Goal: Task Accomplishment & Management: Manage account settings

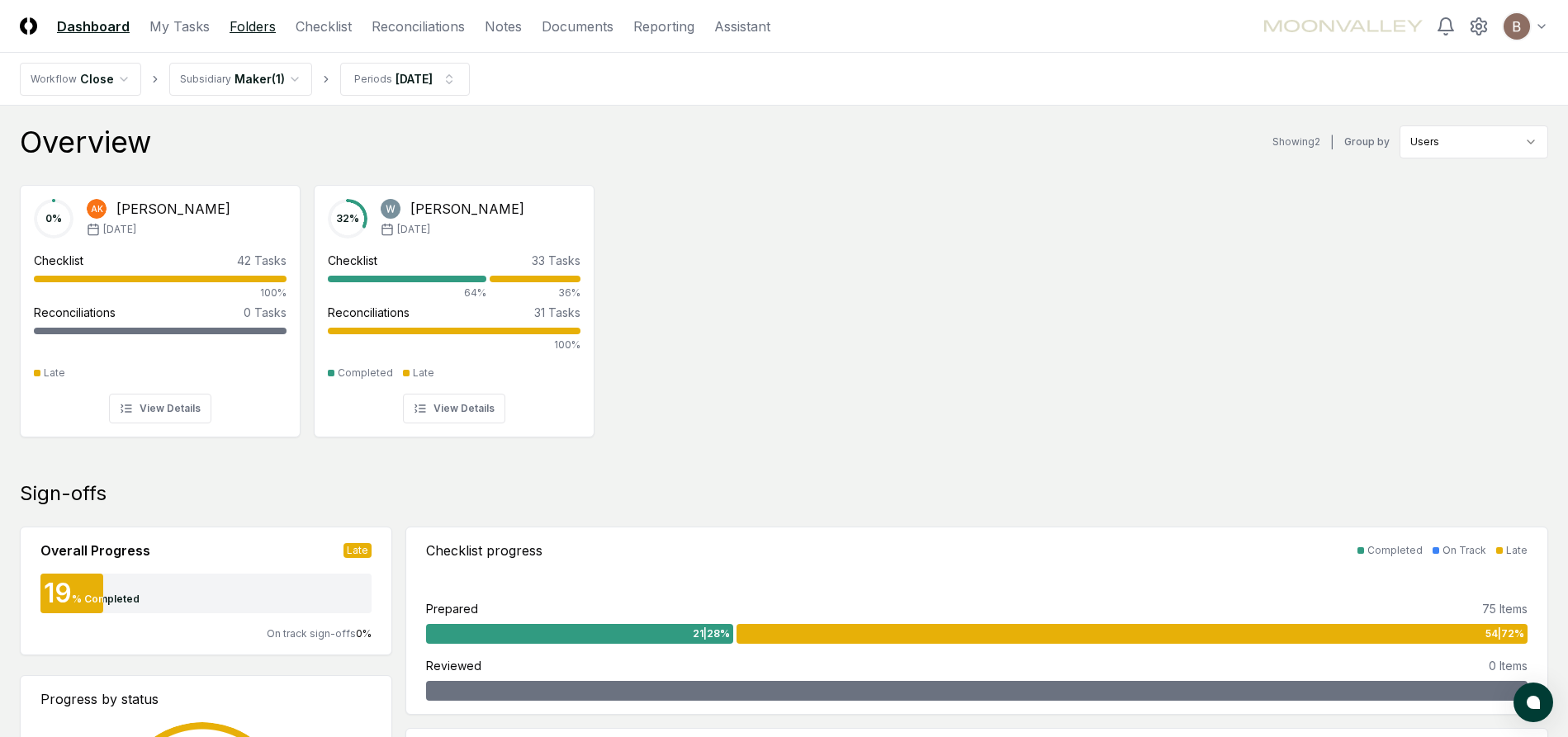
click at [245, 26] on link "Folders" at bounding box center [252, 26] width 47 height 20
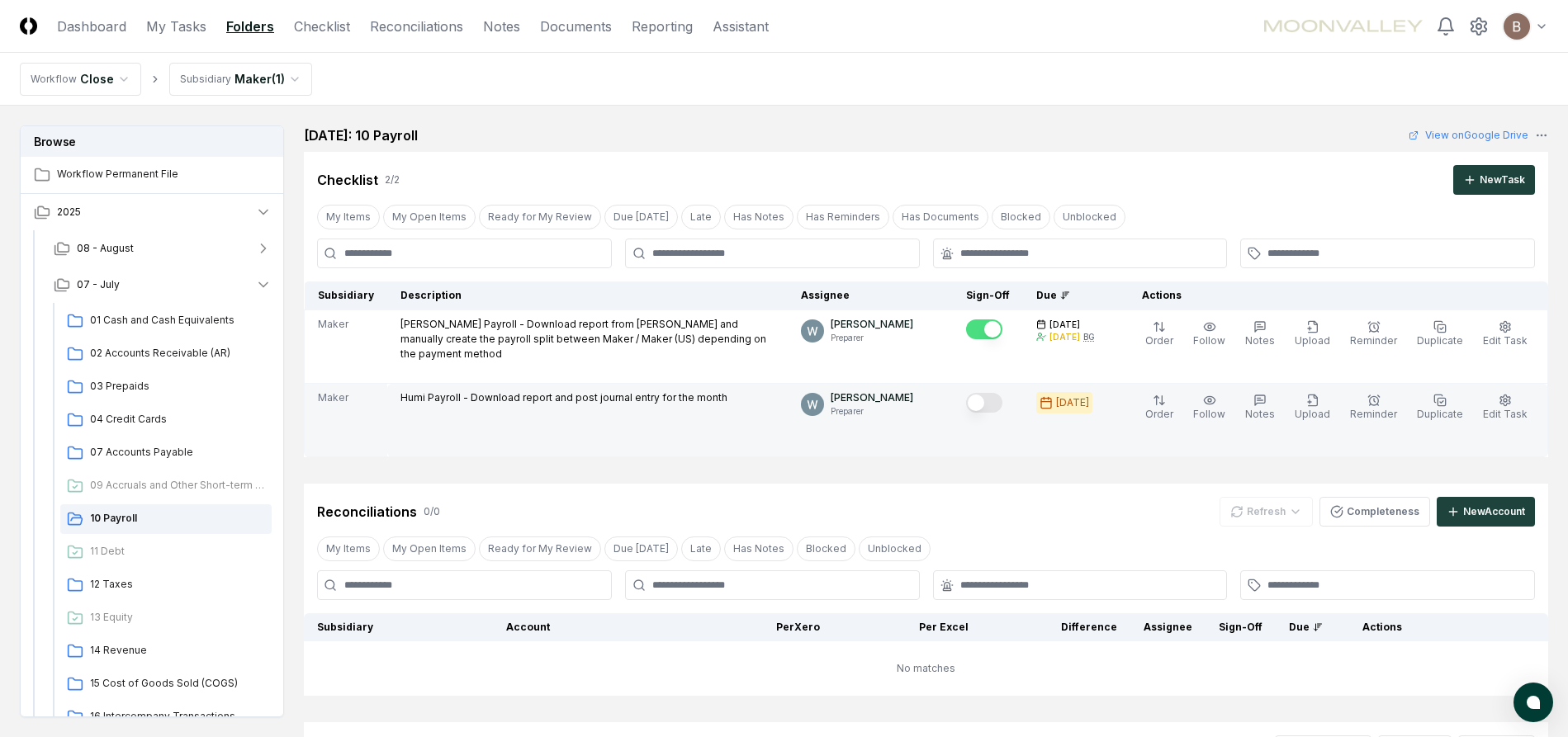
click at [995, 399] on button "Mark complete" at bounding box center [984, 403] width 36 height 20
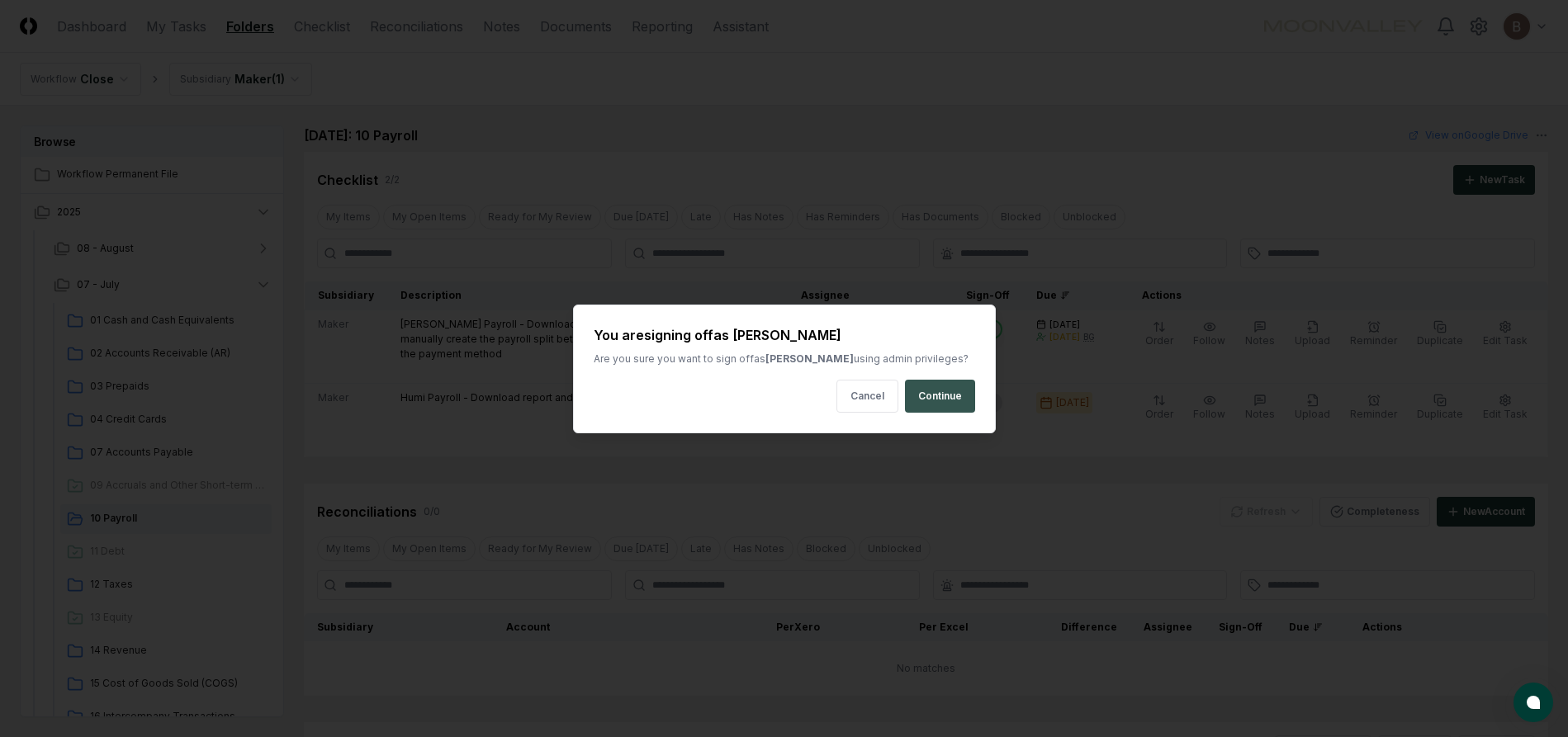
drag, startPoint x: 922, startPoint y: 397, endPoint x: 827, endPoint y: 507, distance: 145.3
click at [922, 397] on button "Continue" at bounding box center [940, 396] width 70 height 33
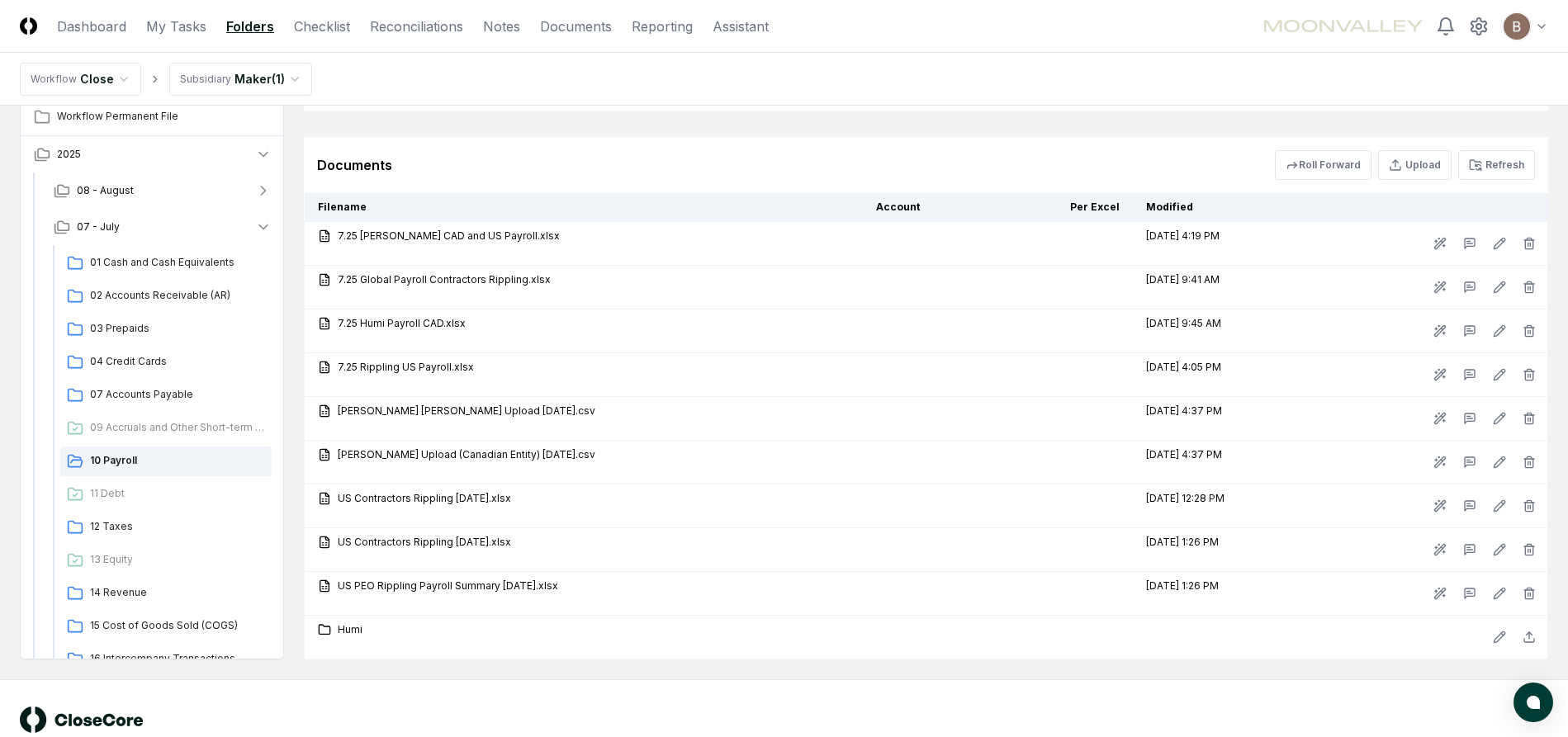
scroll to position [627, 0]
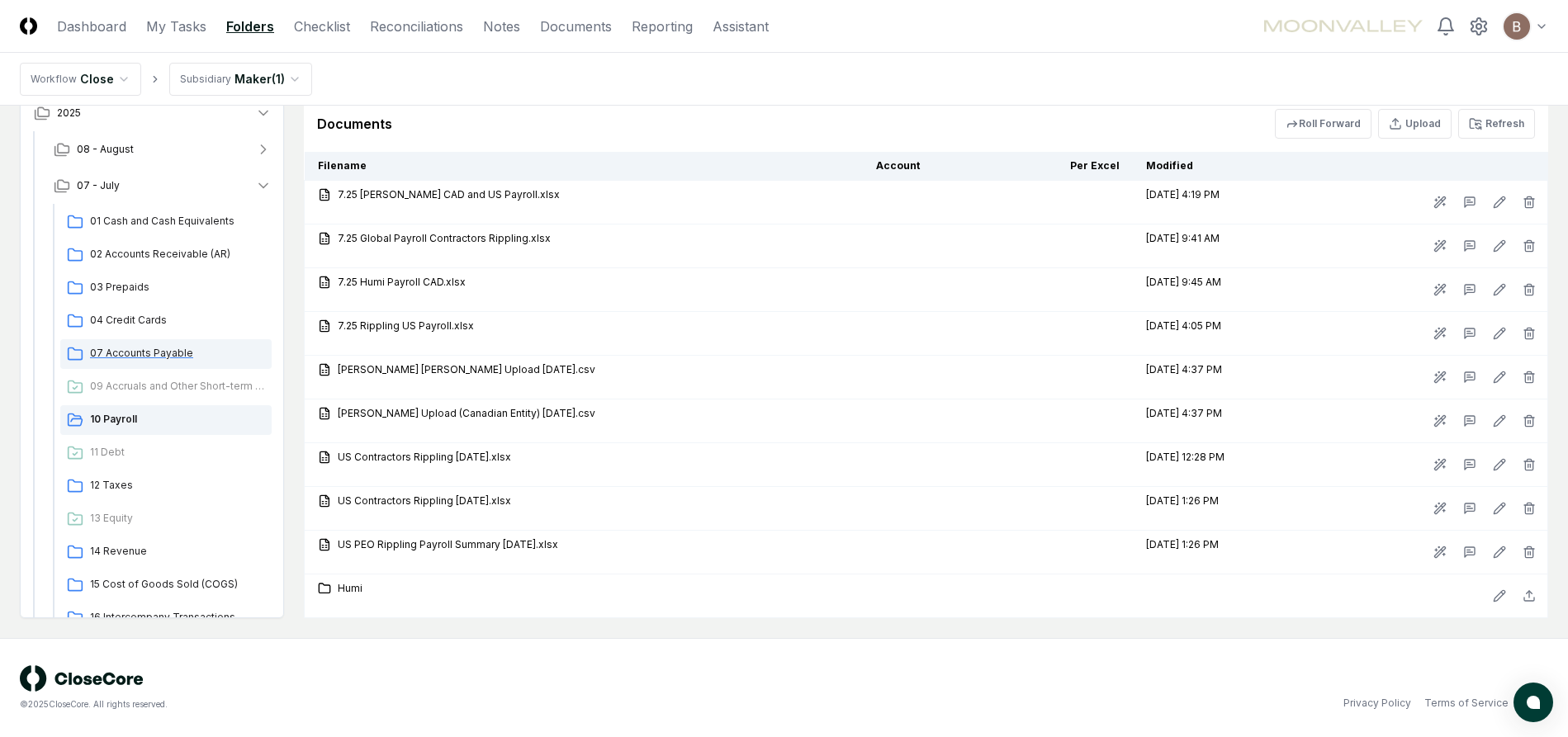
click at [112, 351] on span "07 Accounts Payable" at bounding box center [177, 353] width 175 height 15
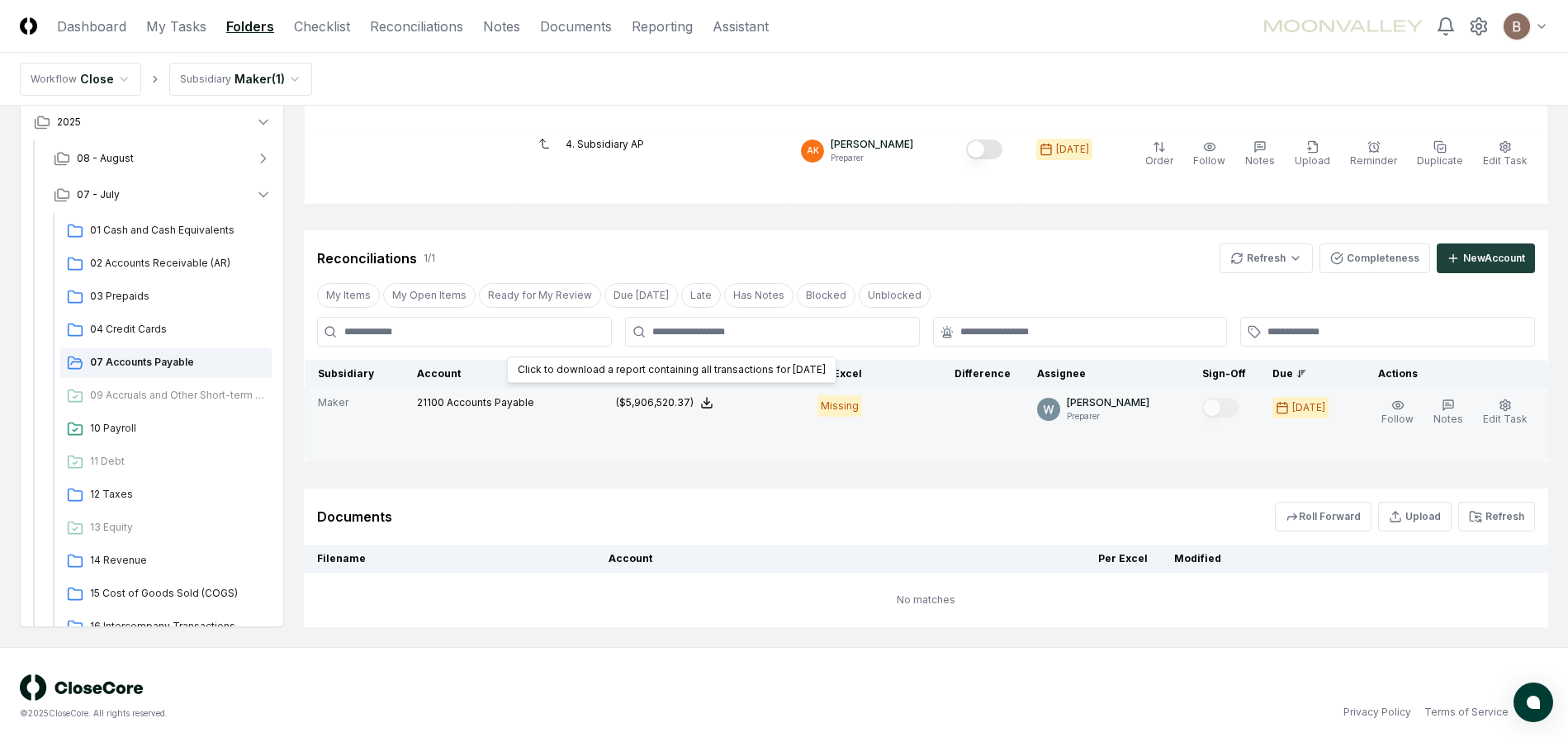
scroll to position [483, 0]
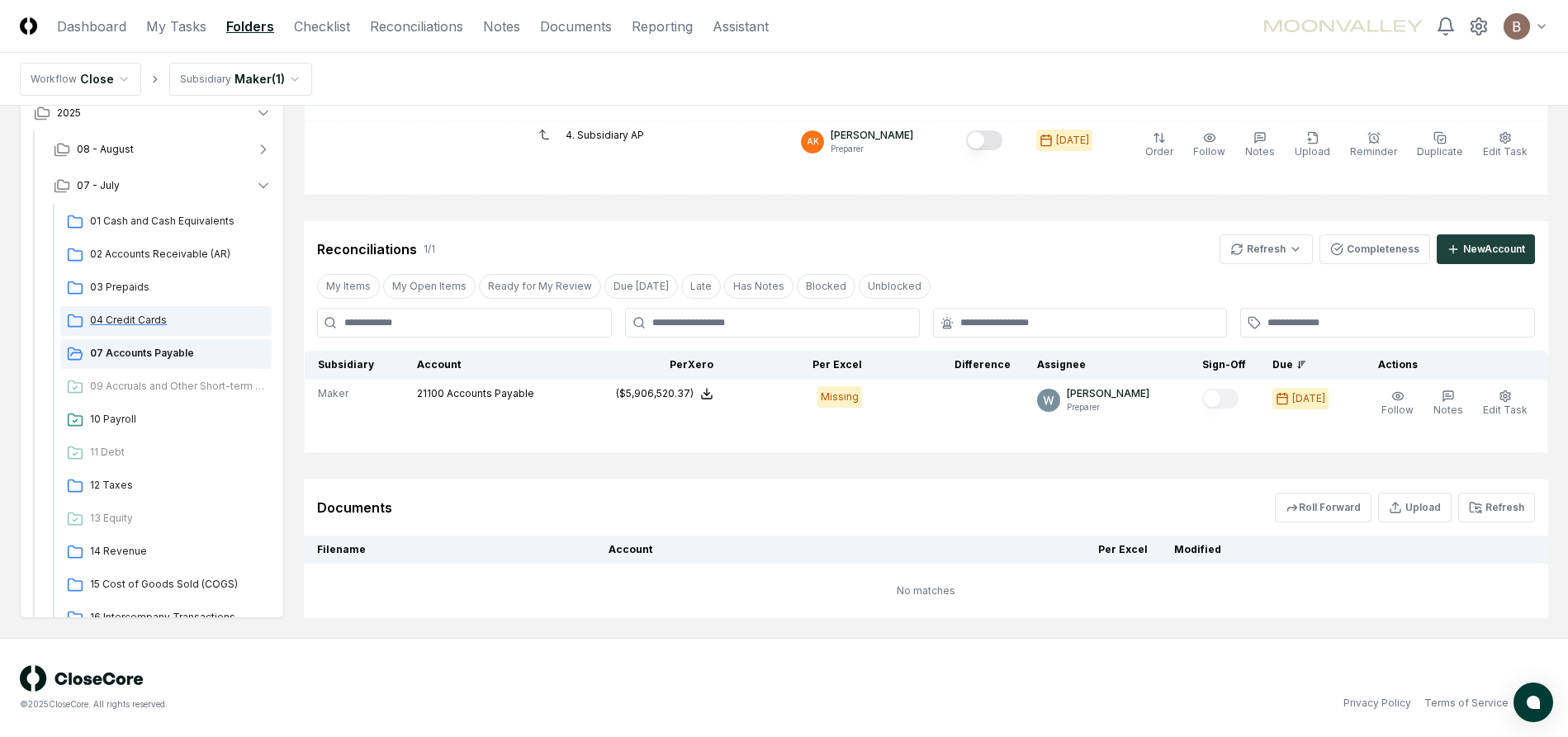
click at [131, 321] on span "04 Credit Cards" at bounding box center [177, 320] width 175 height 15
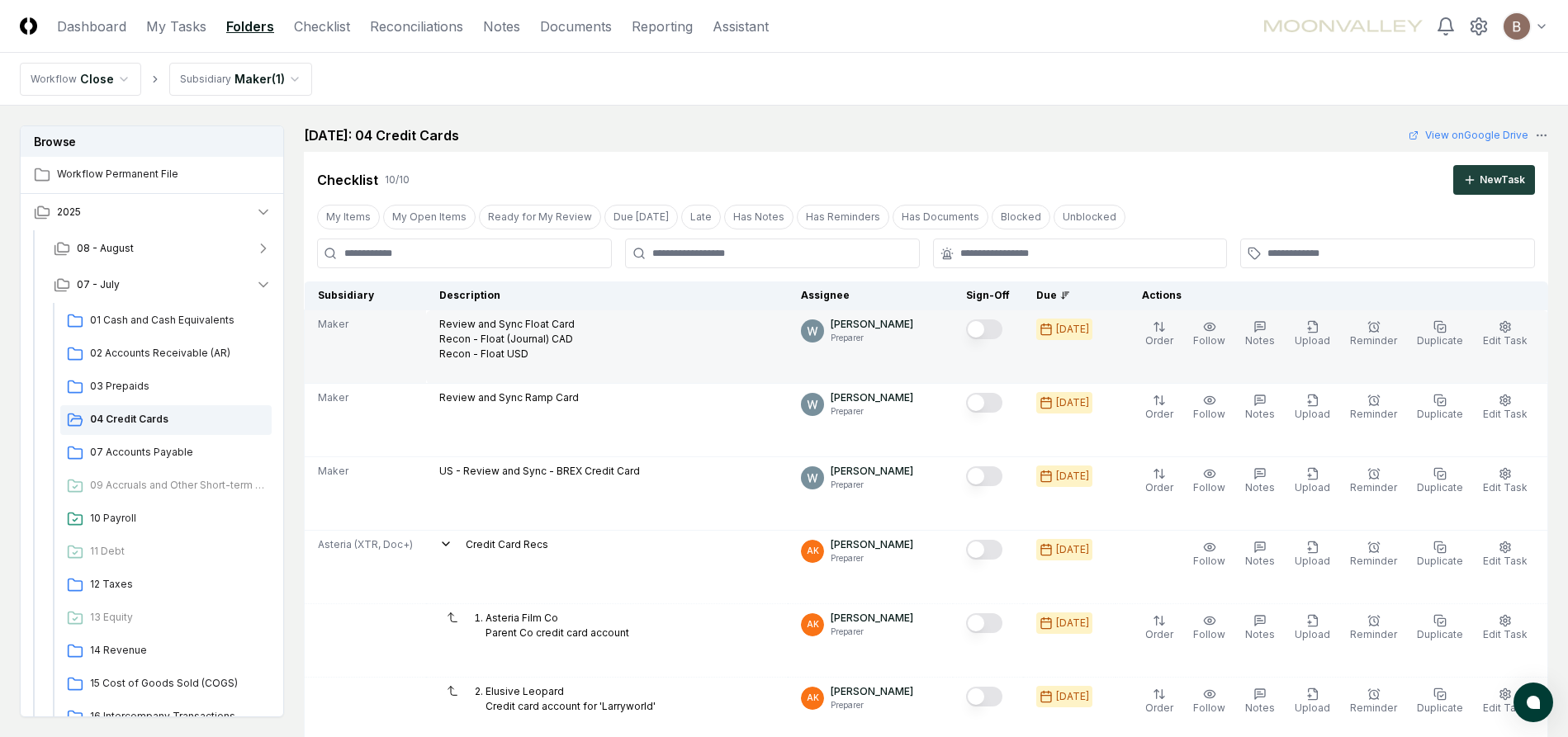
click at [1002, 325] on button "Mark complete" at bounding box center [984, 329] width 36 height 20
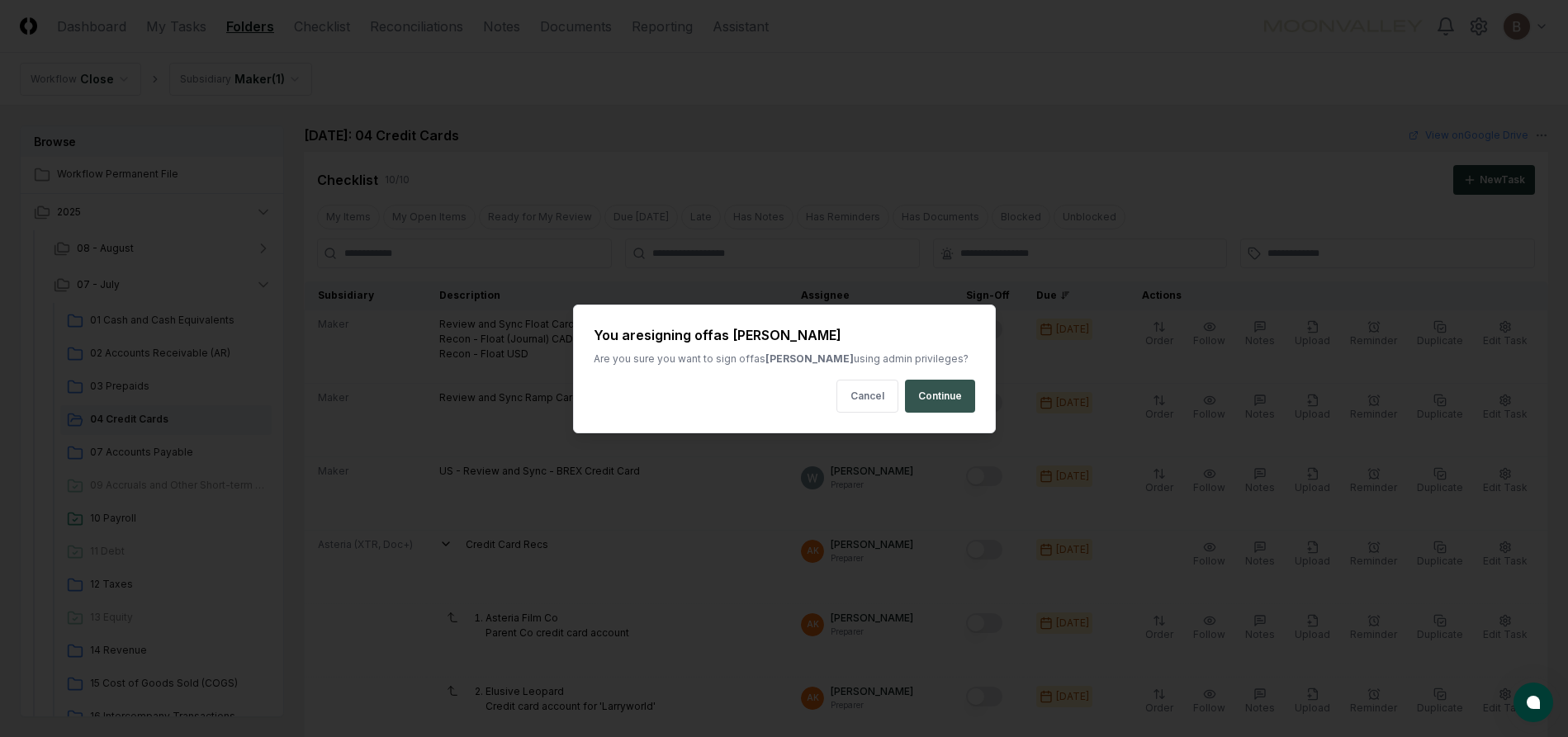
click at [957, 395] on button "Continue" at bounding box center [940, 396] width 70 height 33
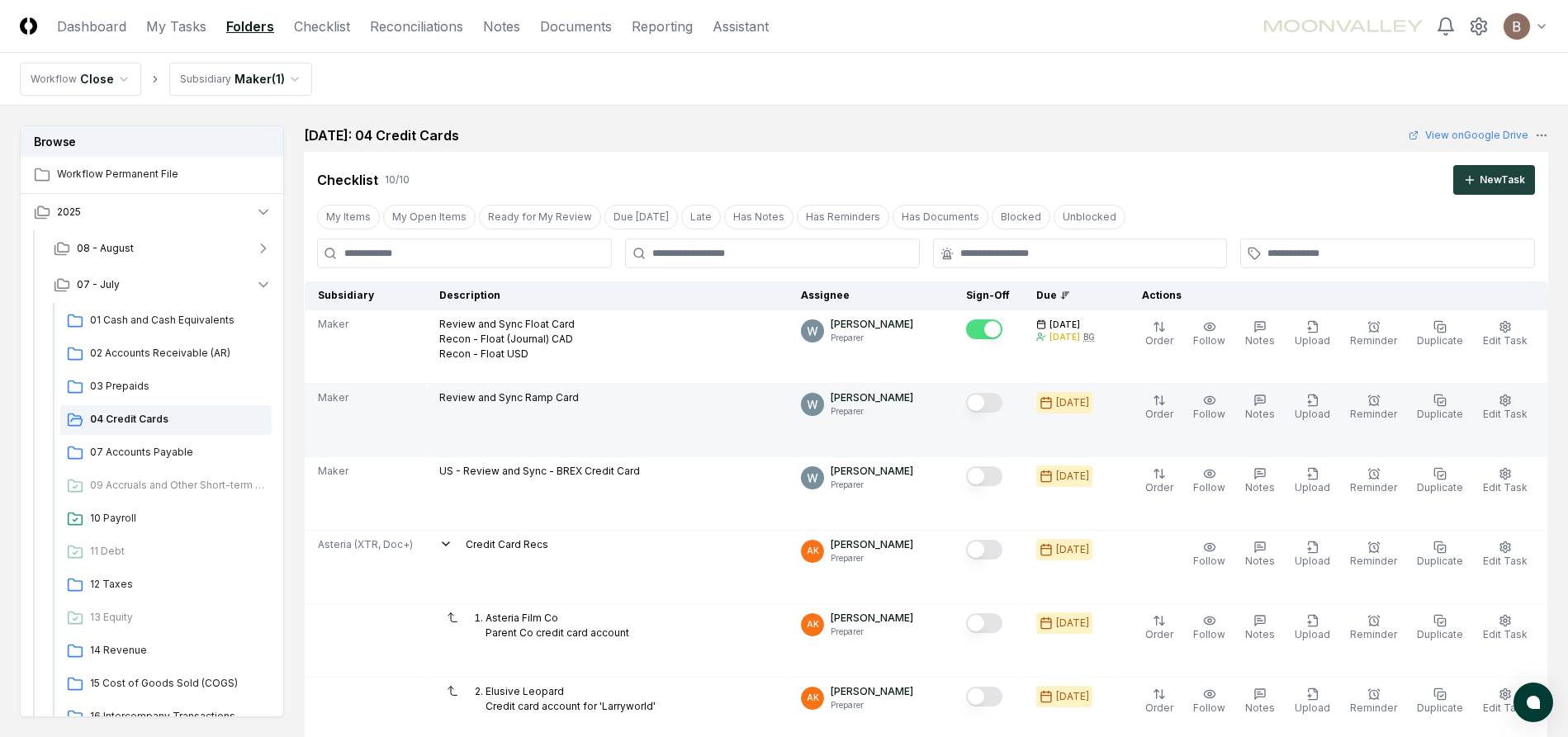
click at [1002, 403] on button "Mark complete" at bounding box center [984, 403] width 36 height 20
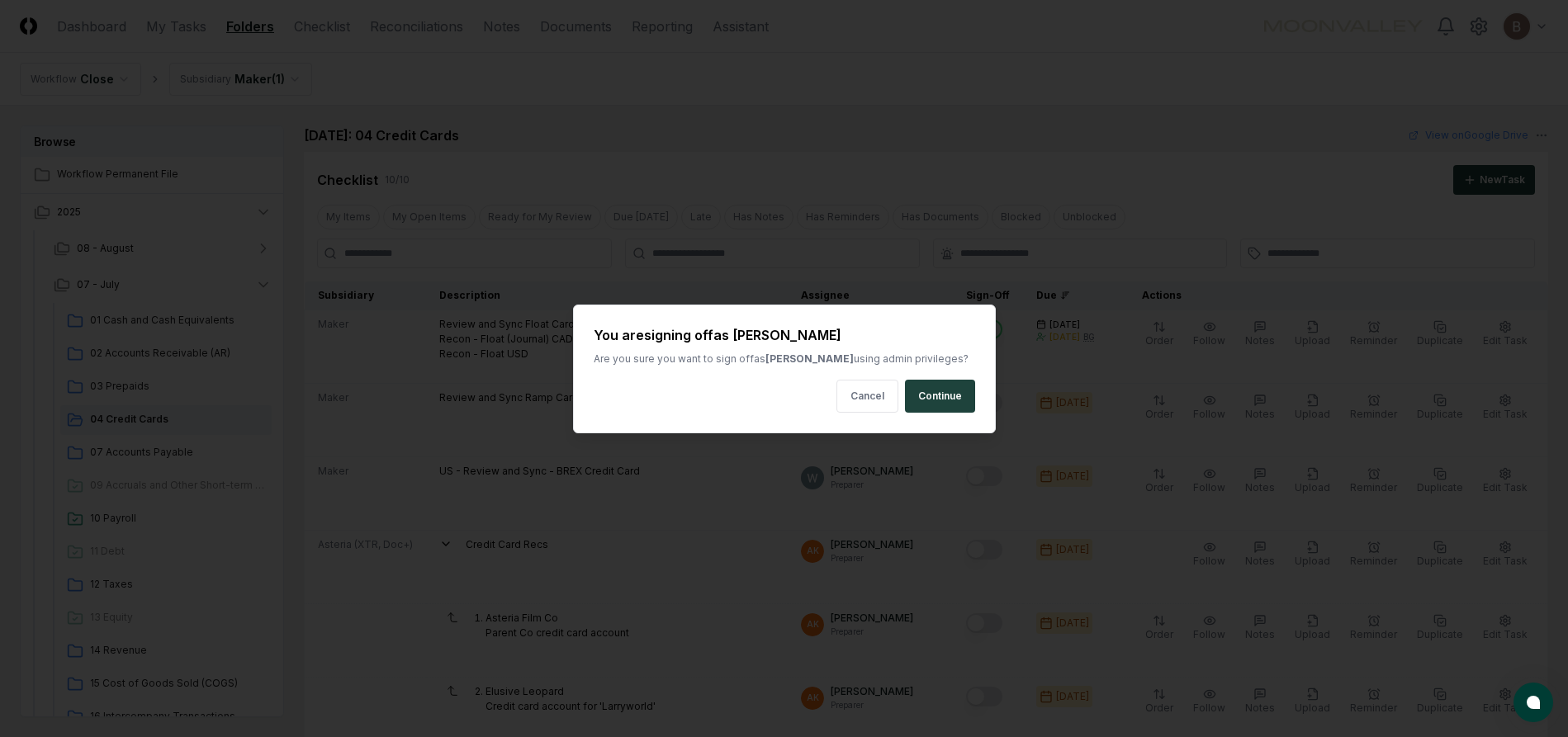
drag, startPoint x: 946, startPoint y: 392, endPoint x: 974, endPoint y: 428, distance: 45.6
click at [946, 392] on button "Continue" at bounding box center [940, 396] width 70 height 33
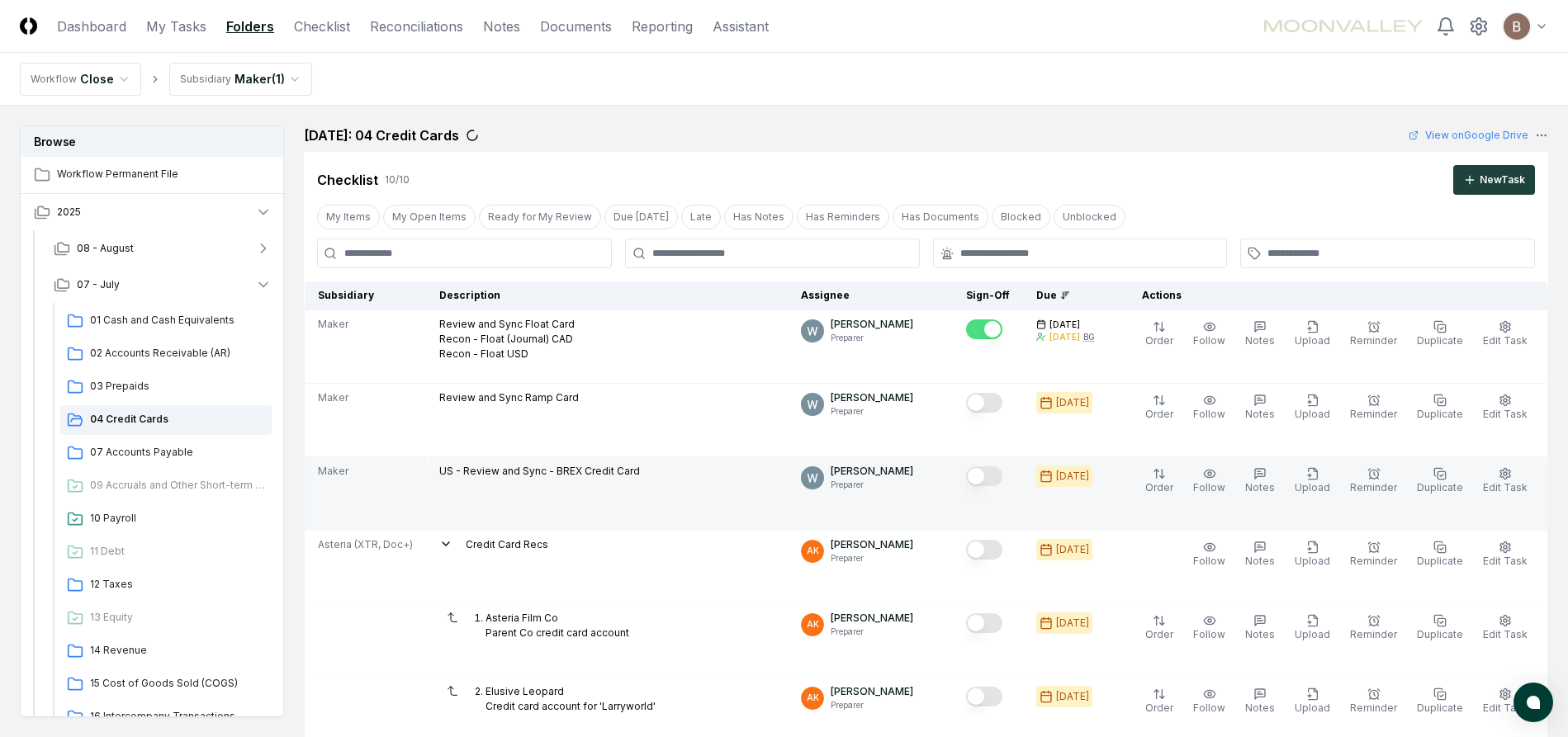
click at [998, 478] on button "Mark complete" at bounding box center [984, 476] width 36 height 20
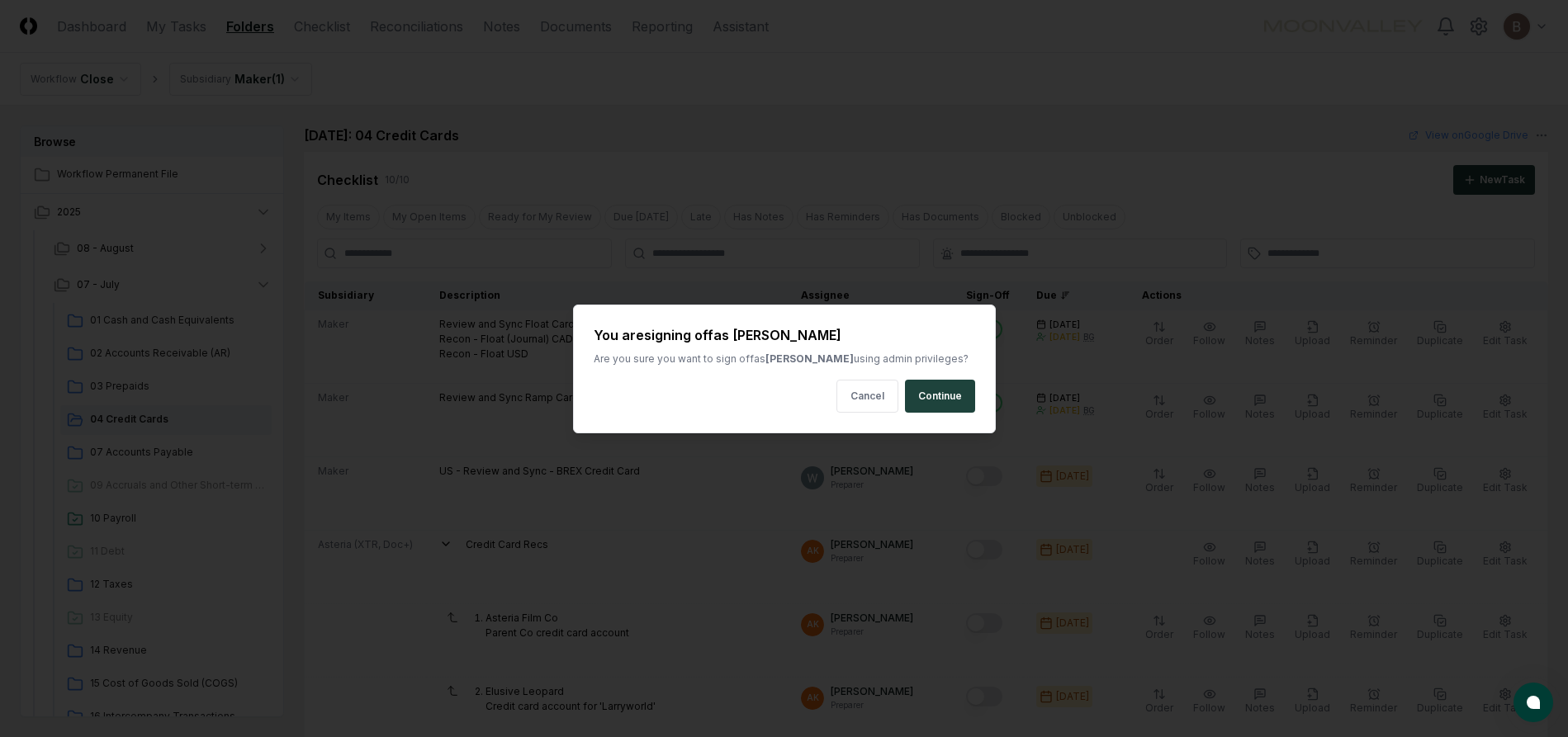
drag, startPoint x: 937, startPoint y: 393, endPoint x: 944, endPoint y: 482, distance: 89.3
click at [937, 393] on button "Continue" at bounding box center [940, 396] width 70 height 33
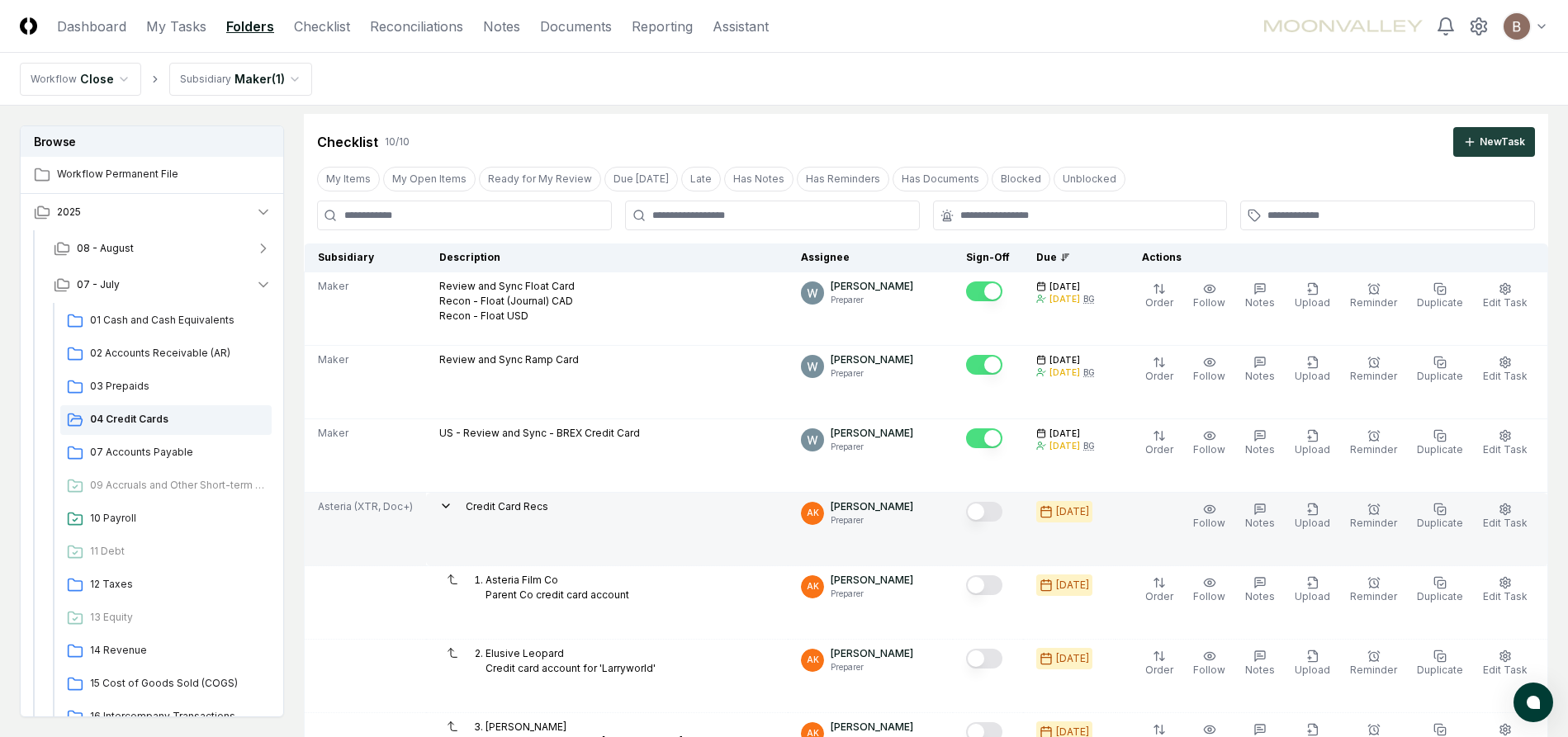
scroll to position [40, 0]
click at [439, 504] on icon at bounding box center [446, 505] width 13 height 13
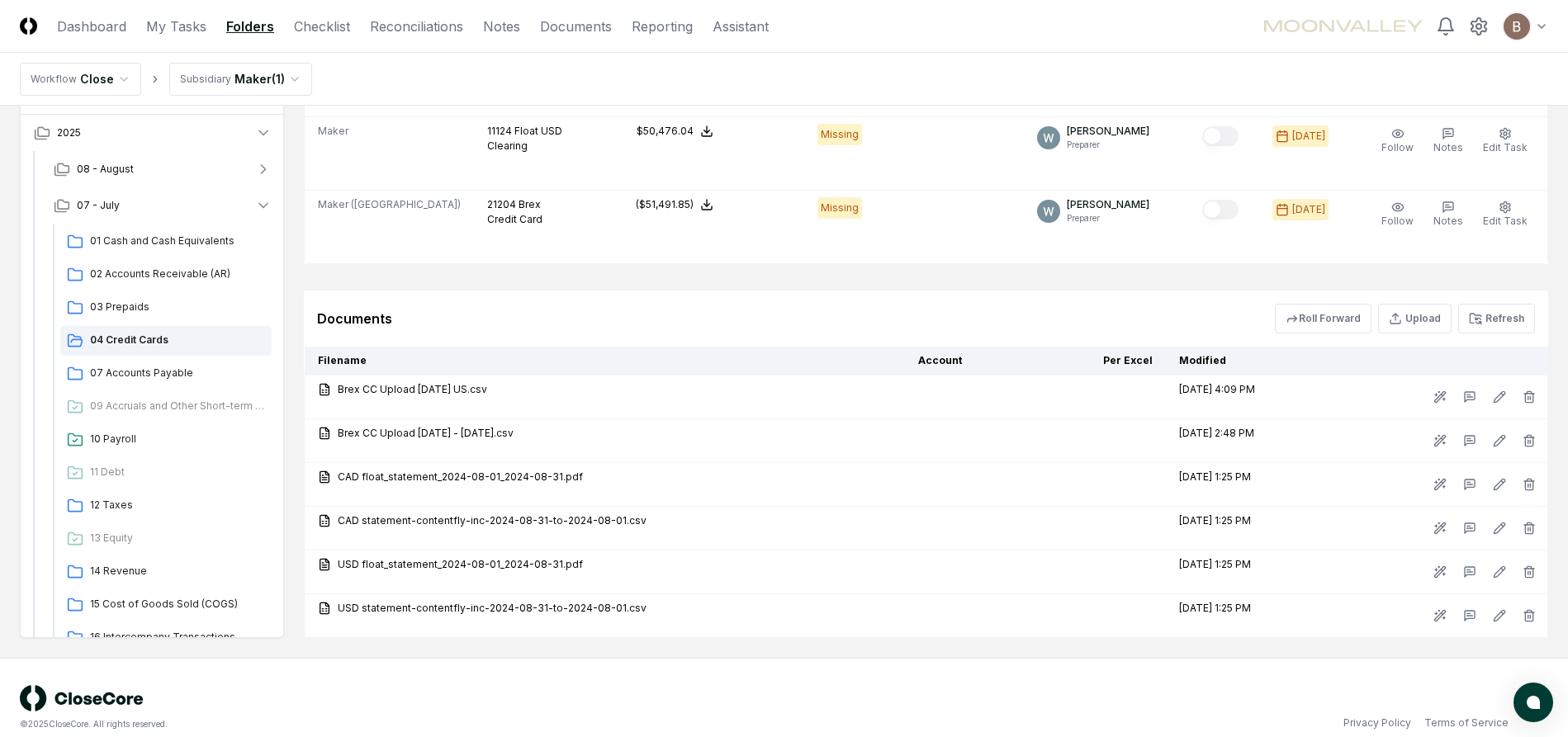
scroll to position [748, 0]
click at [165, 306] on span "03 Prepaids" at bounding box center [177, 304] width 175 height 15
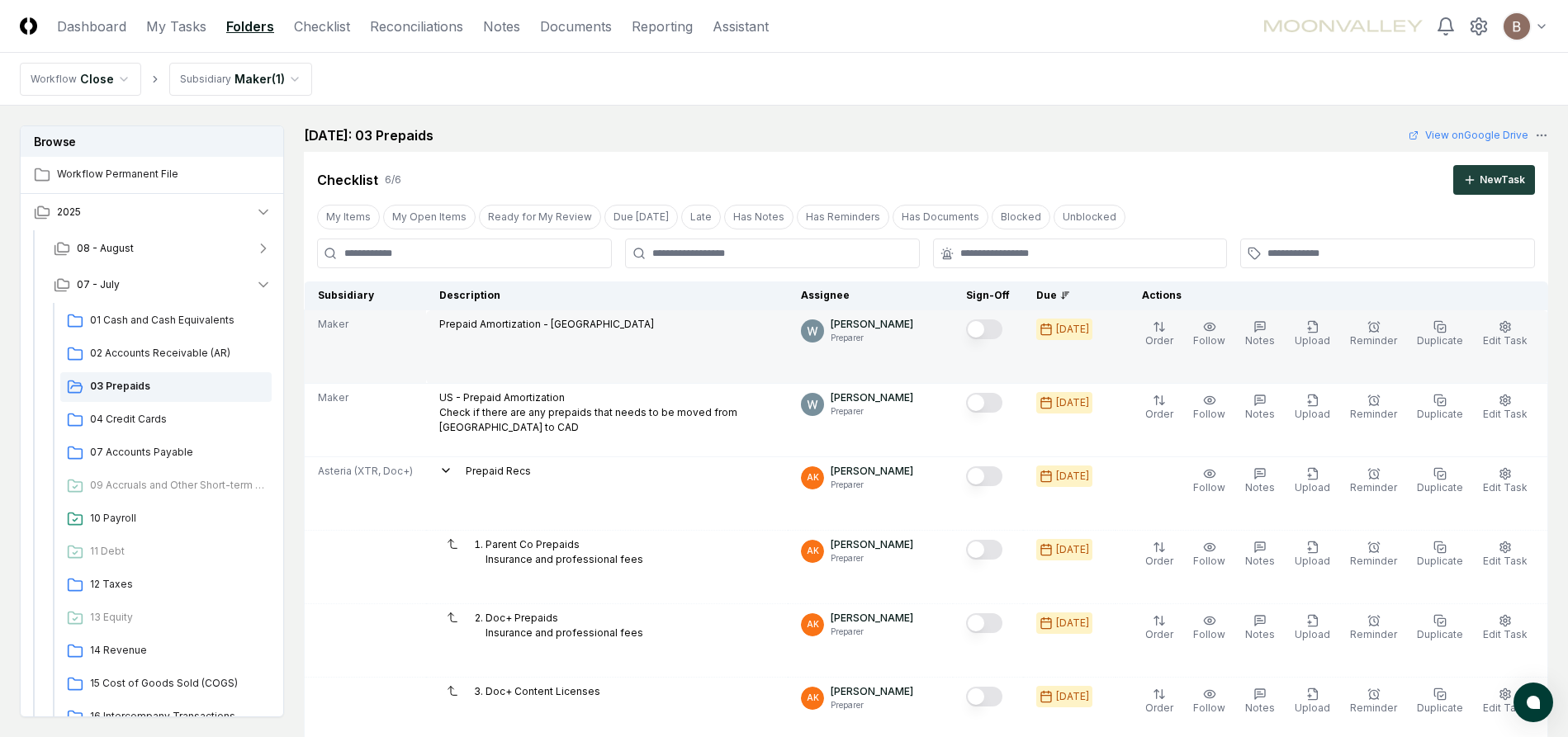
click at [1002, 329] on button "Mark complete" at bounding box center [984, 329] width 36 height 20
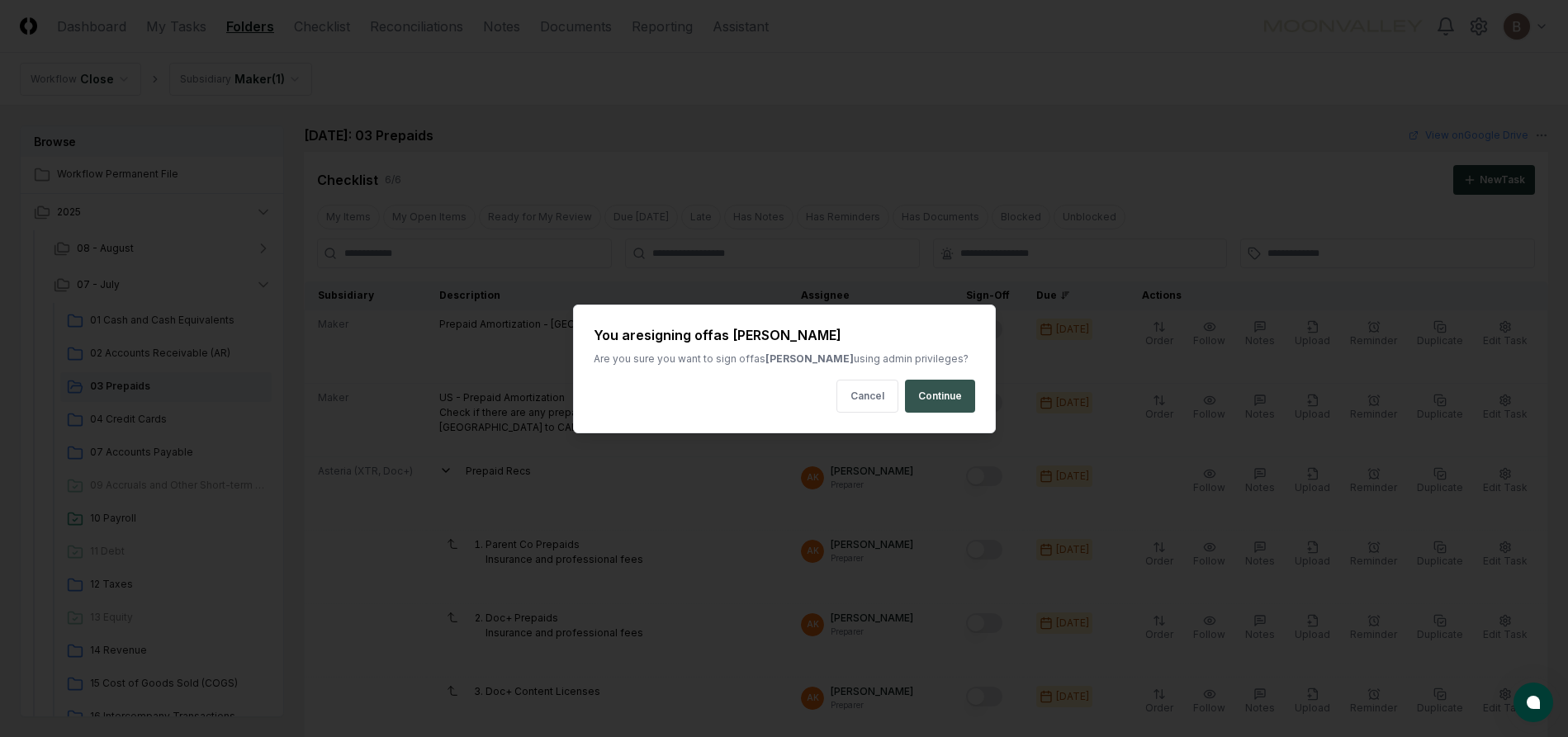
click at [918, 392] on button "Continue" at bounding box center [940, 396] width 70 height 33
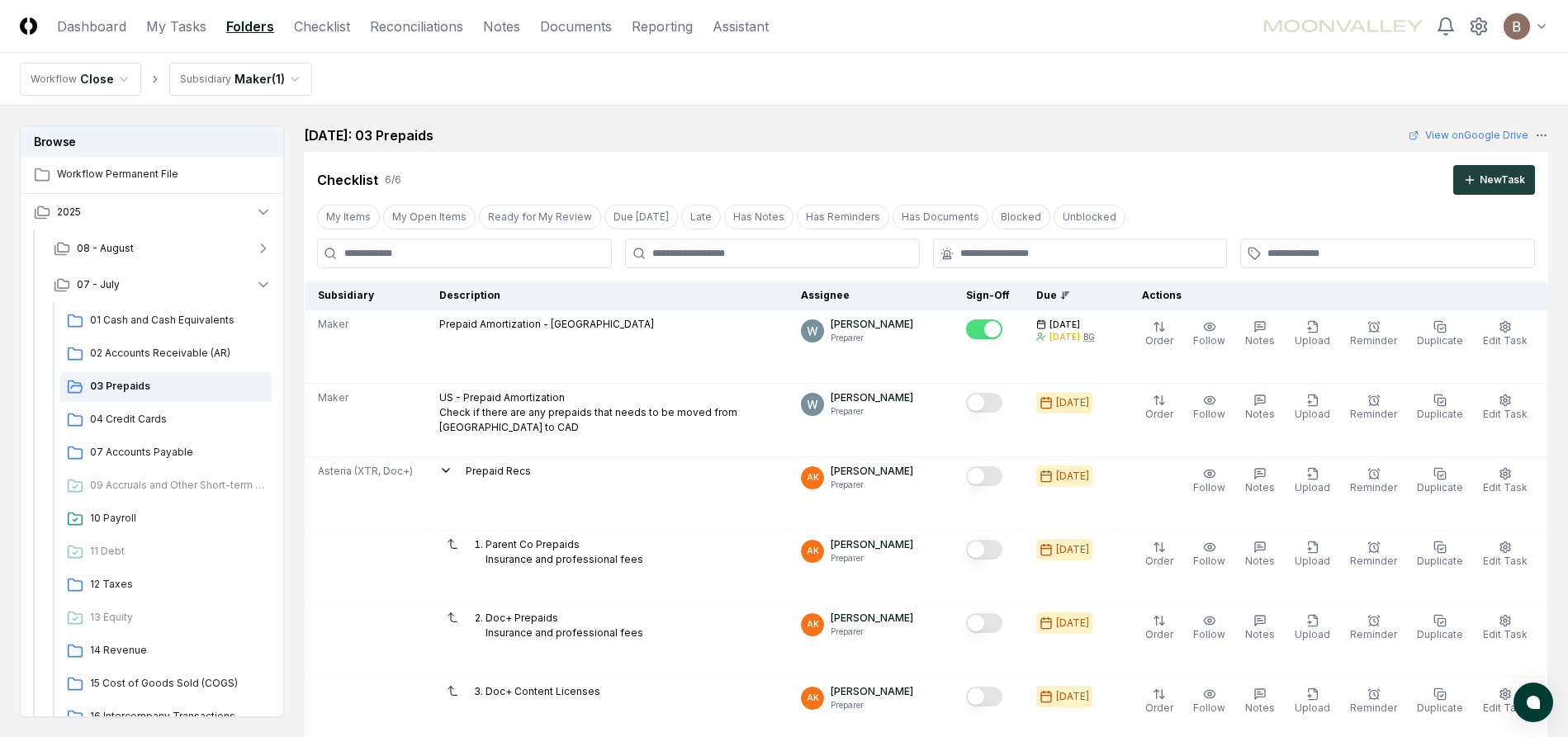
click at [994, 409] on button "Mark complete" at bounding box center [984, 403] width 36 height 20
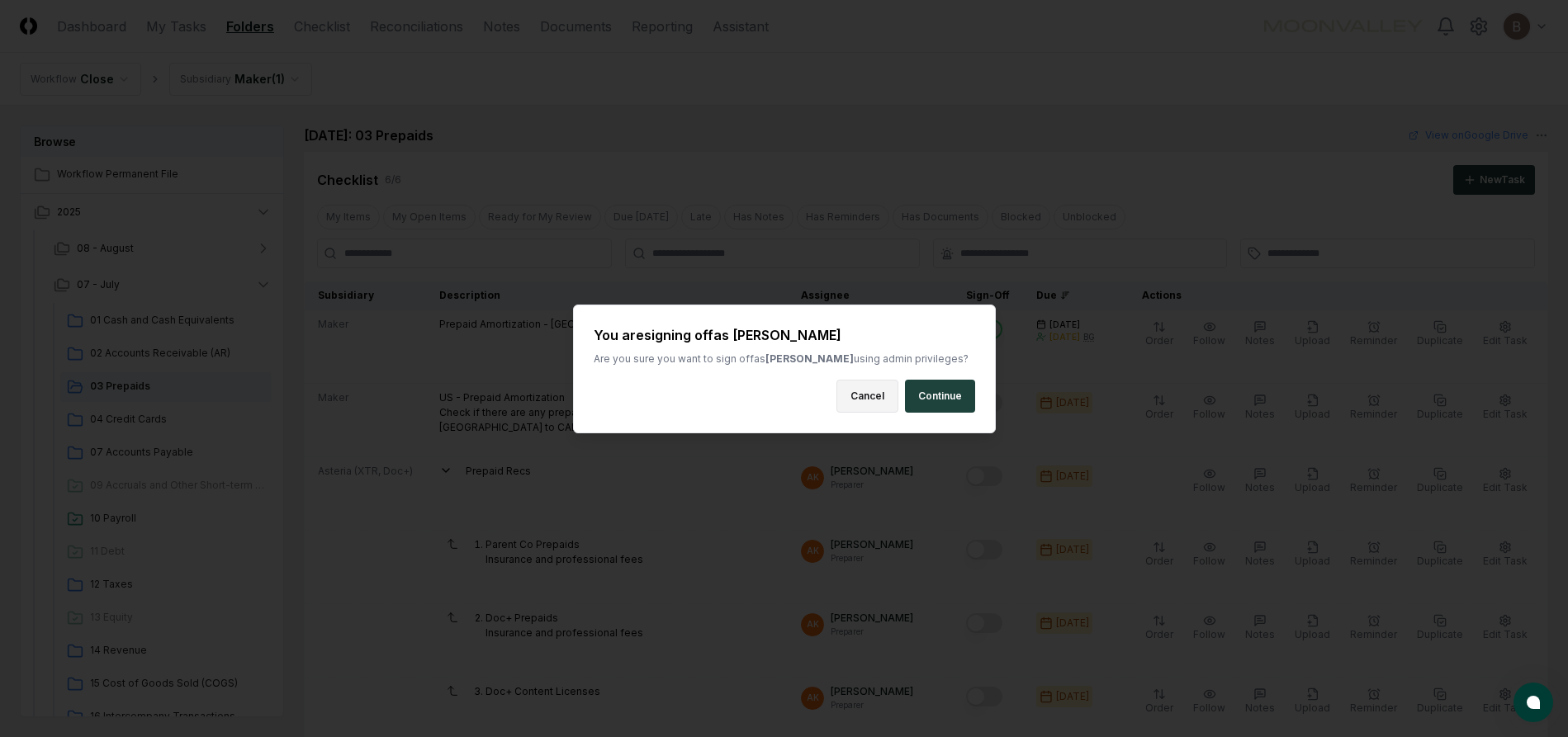
drag, startPoint x: 933, startPoint y: 396, endPoint x: 840, endPoint y: 411, distance: 94.2
click at [932, 396] on button "Continue" at bounding box center [940, 396] width 70 height 33
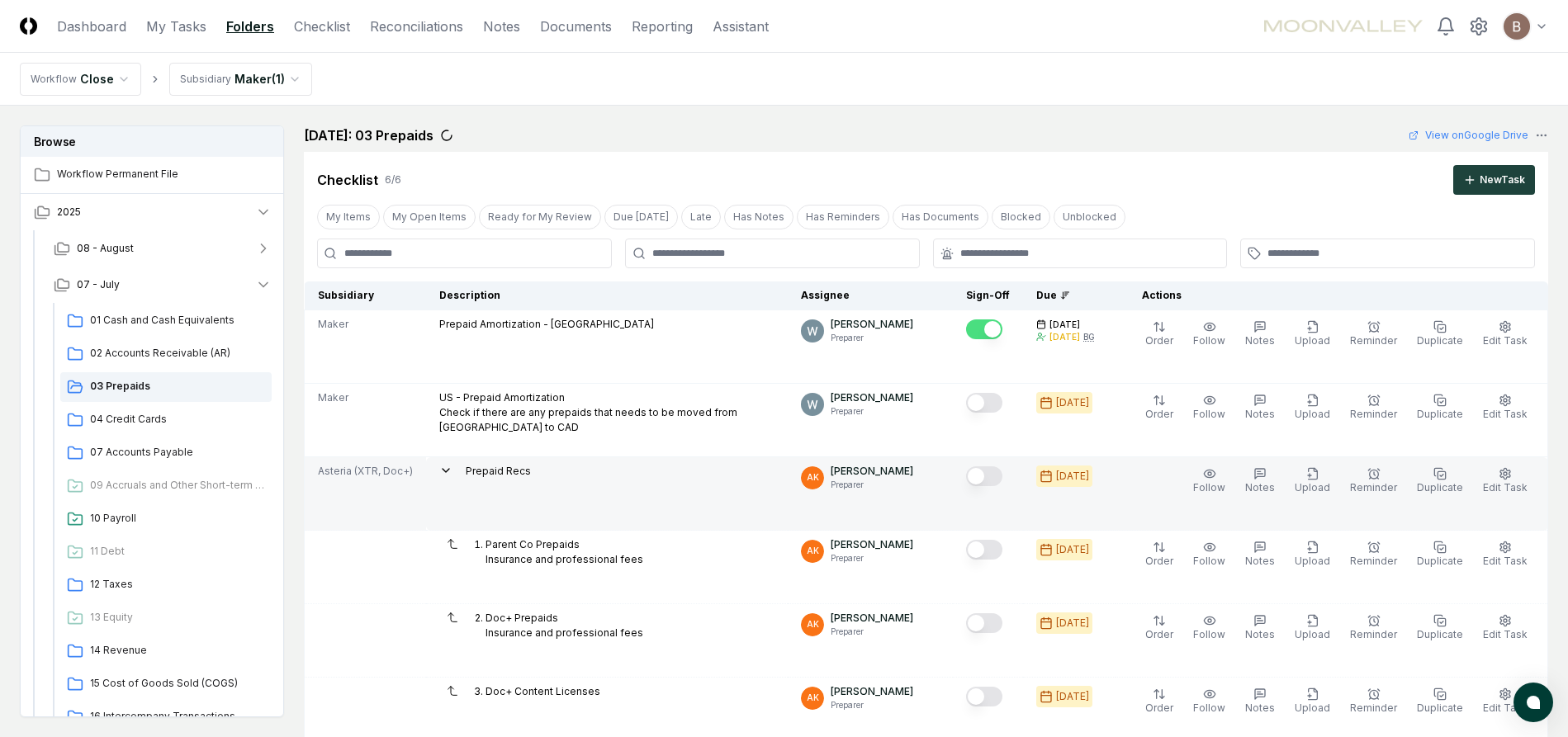
click at [449, 470] on icon at bounding box center [446, 469] width 7 height 3
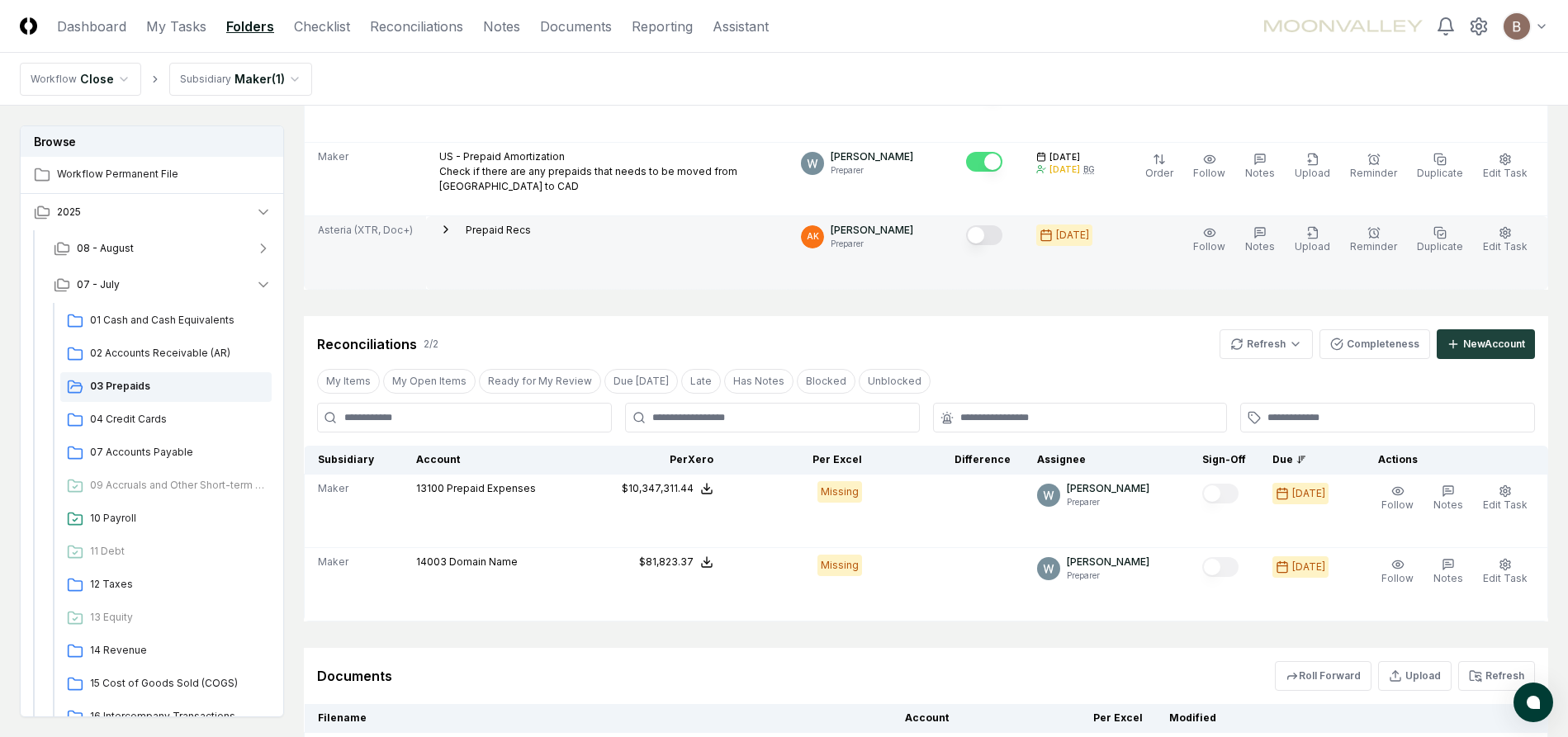
scroll to position [242, 0]
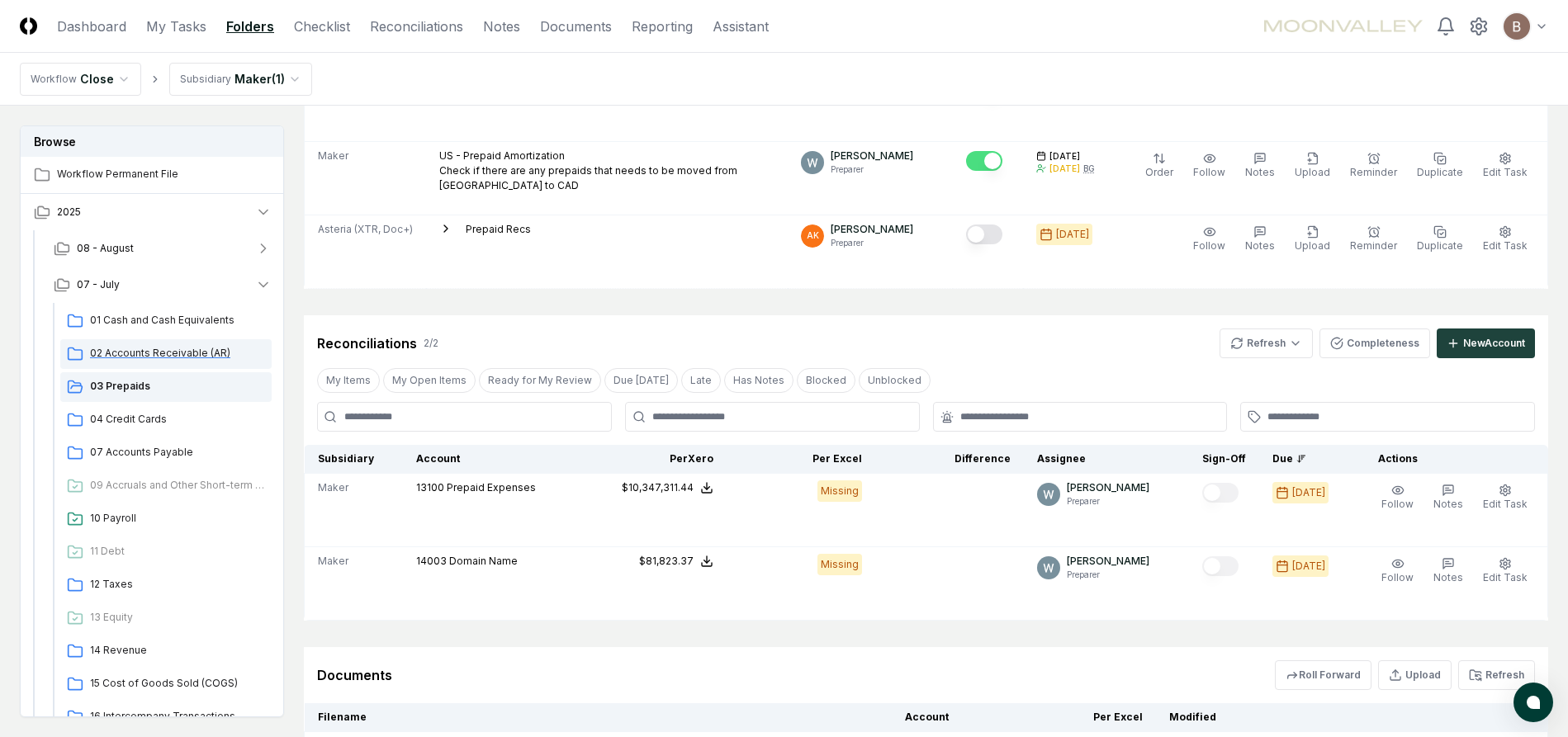
click at [160, 355] on span "02 Accounts Receivable (AR)" at bounding box center [177, 353] width 175 height 15
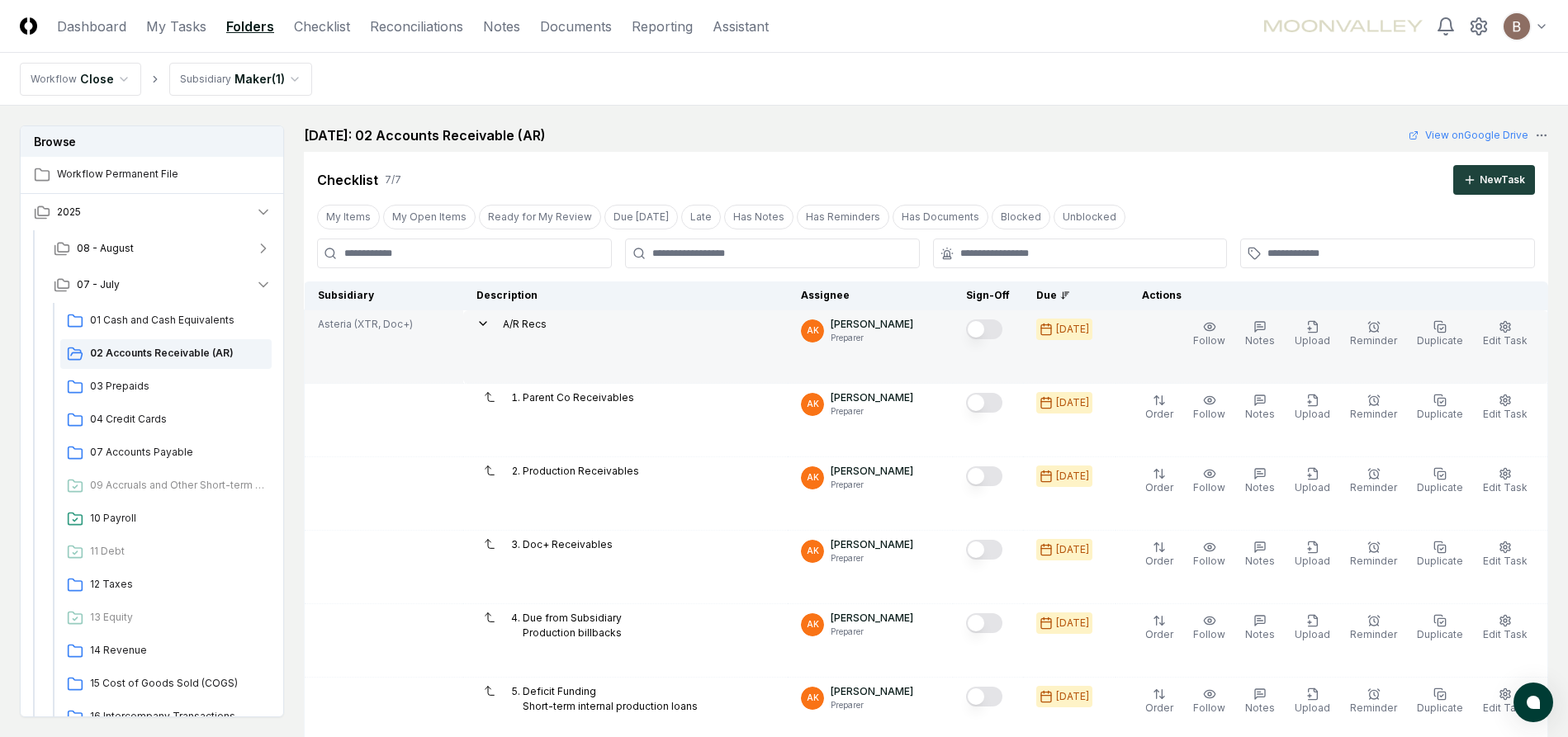
click at [486, 324] on icon at bounding box center [483, 324] width 13 height 13
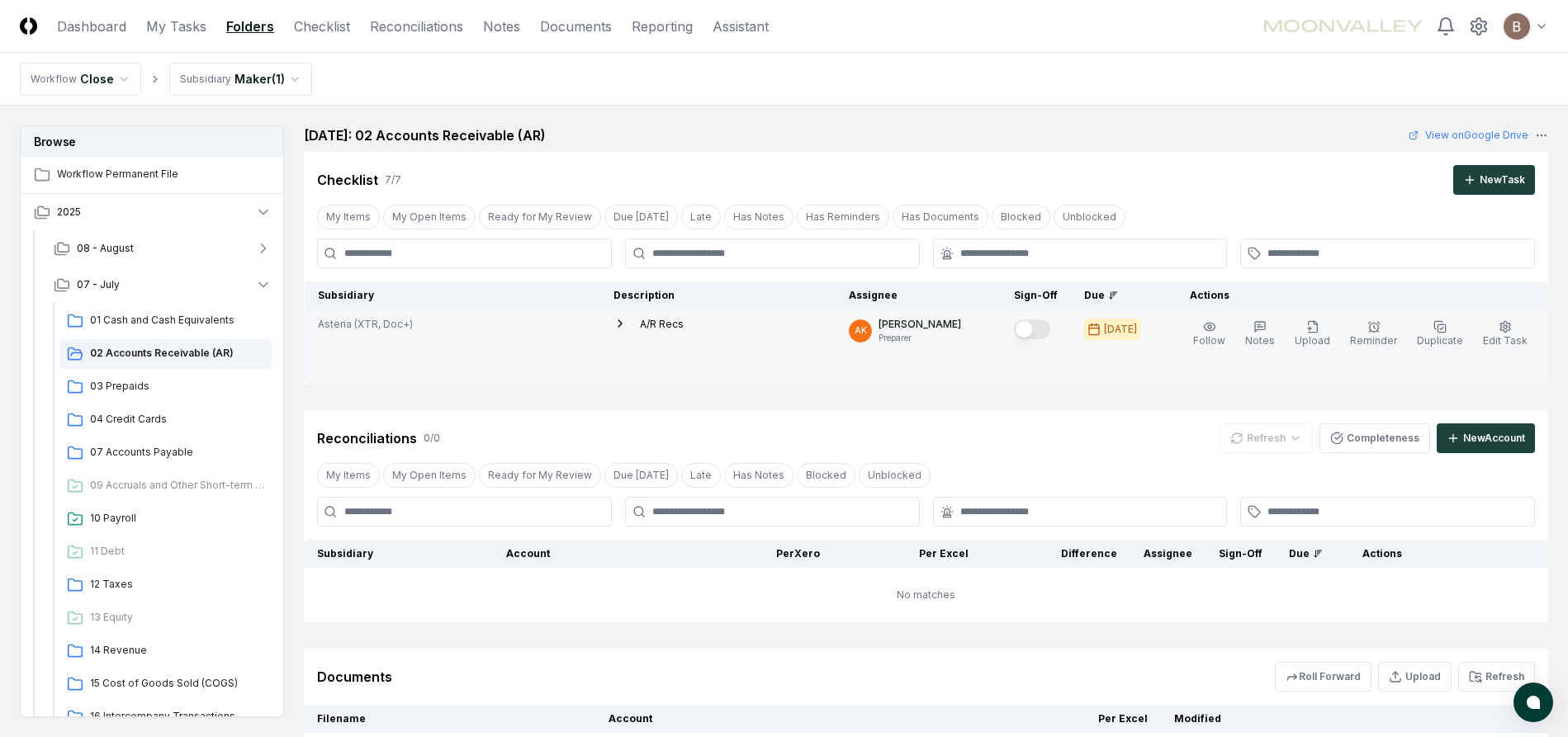
scroll to position [169, 0]
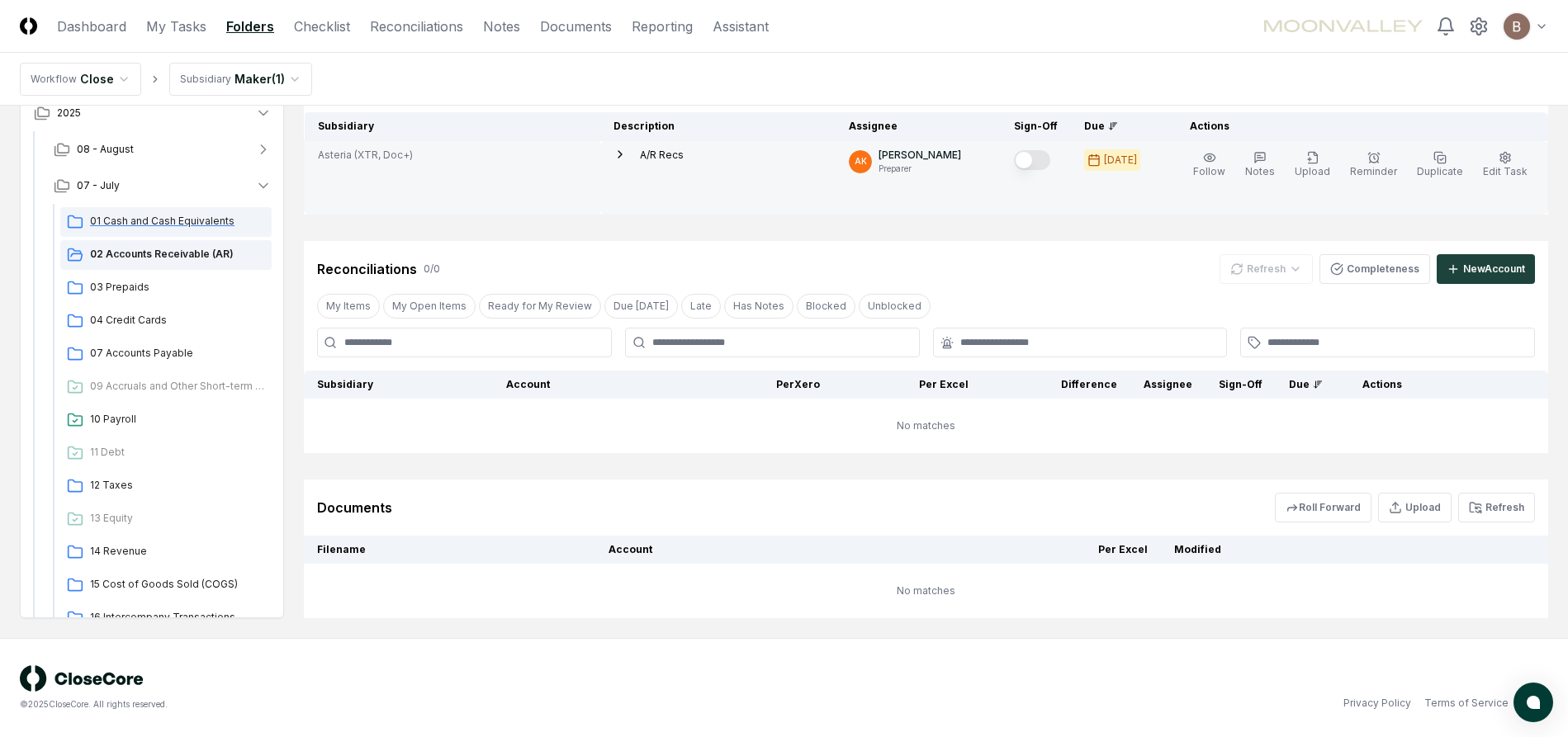
click at [162, 218] on span "01 Cash and Cash Equivalents" at bounding box center [177, 221] width 175 height 15
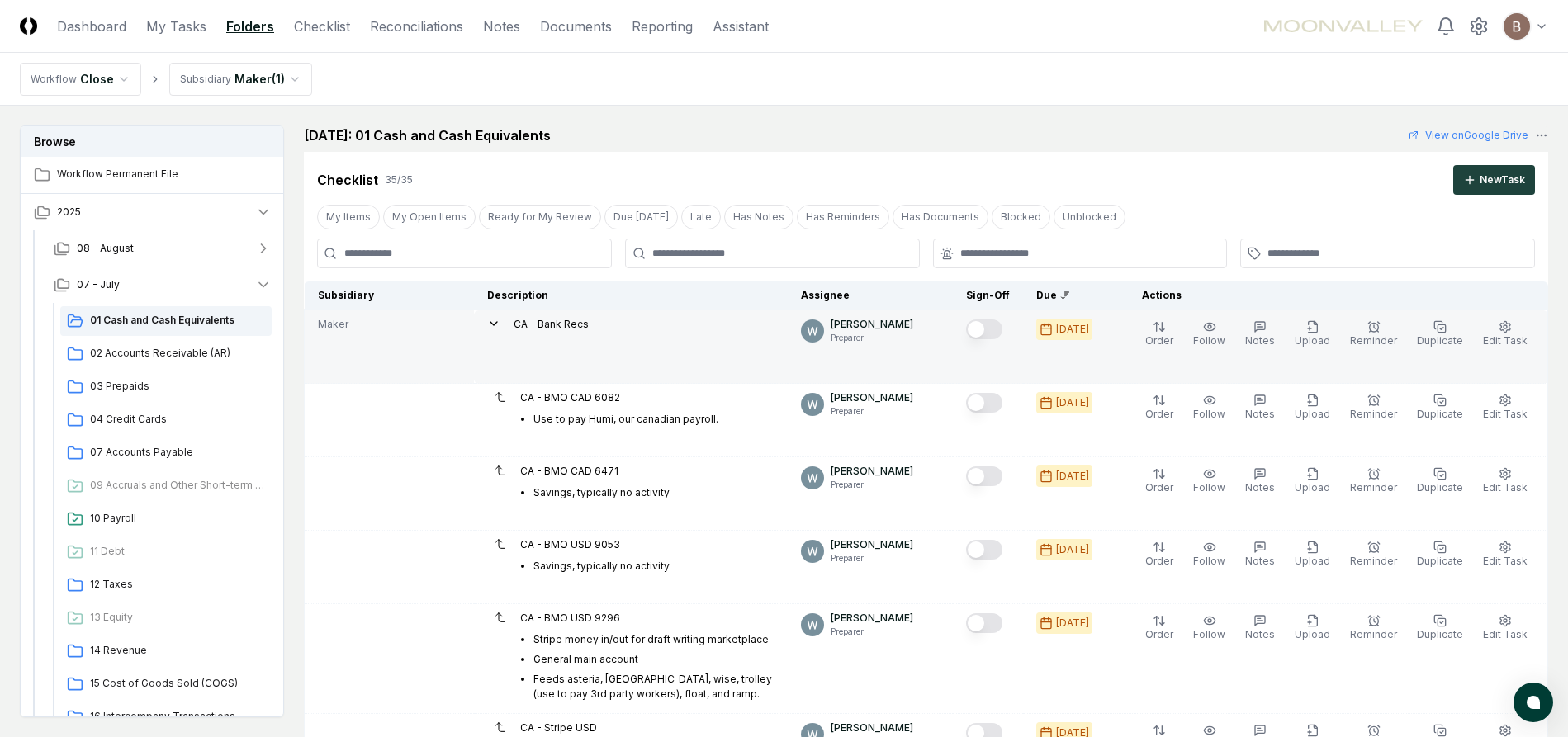
click at [996, 330] on button "Mark complete" at bounding box center [984, 329] width 36 height 20
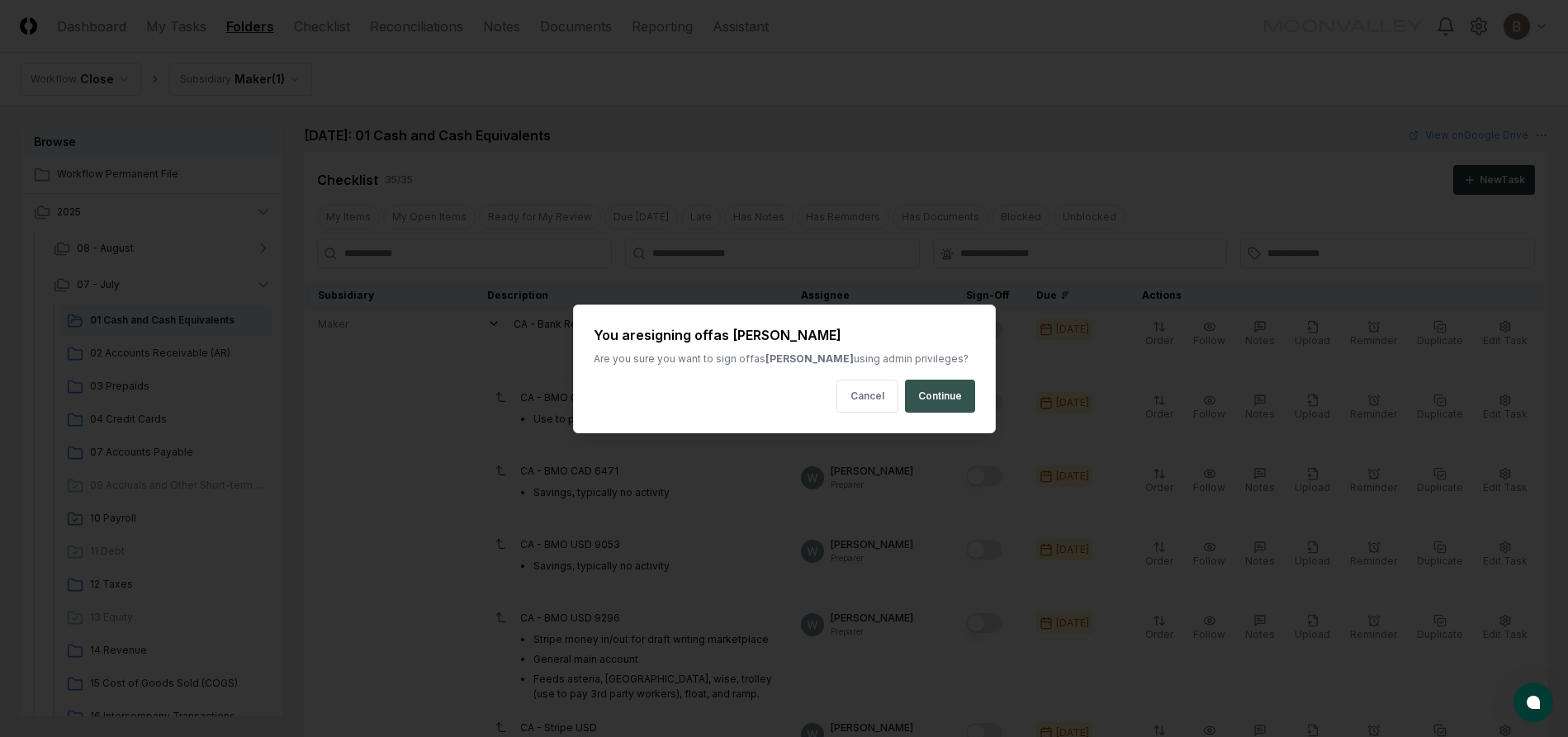
click at [966, 385] on button "Continue" at bounding box center [940, 396] width 70 height 33
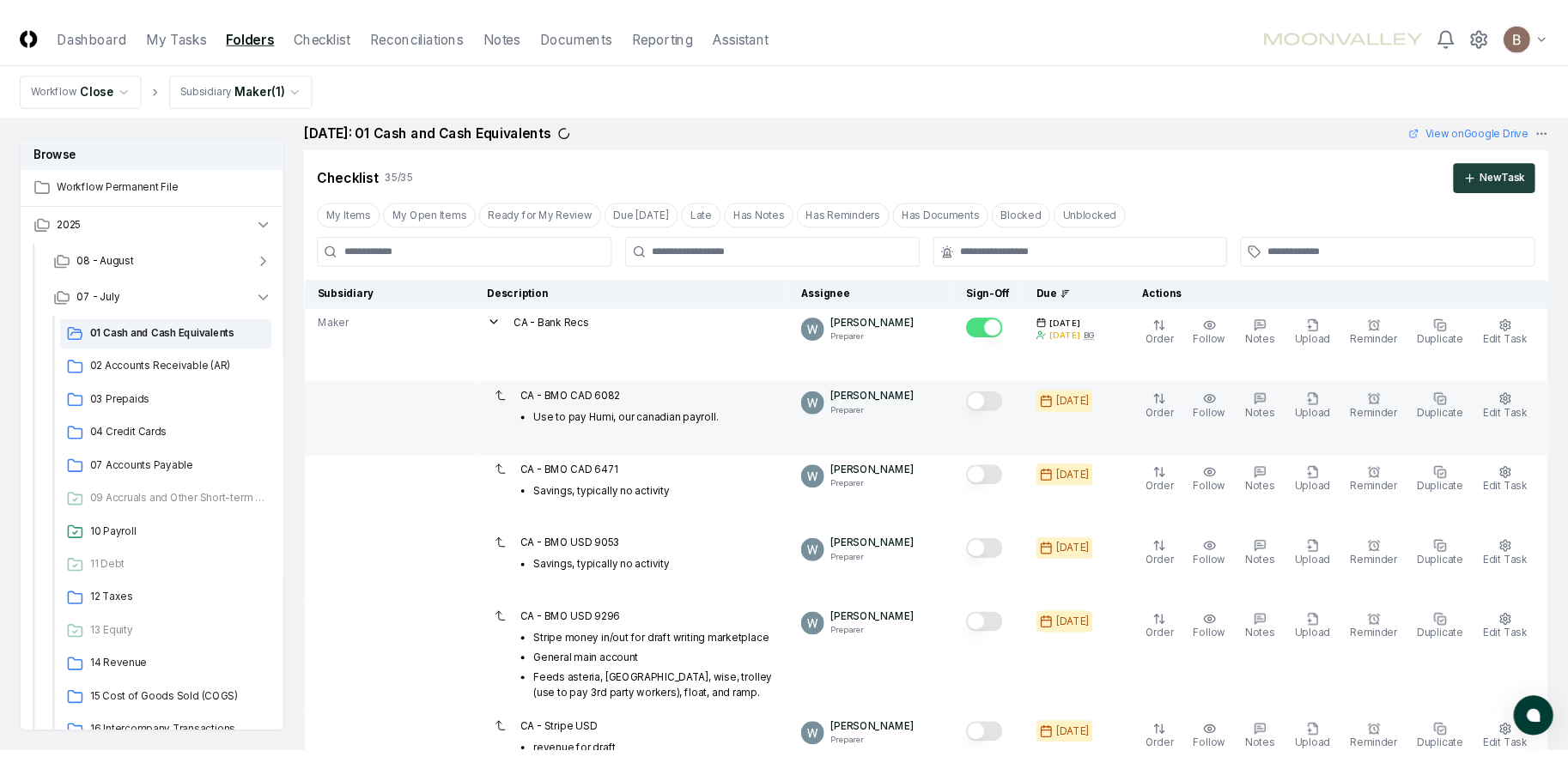
scroll to position [17, 0]
